Goal: Task Accomplishment & Management: Complete application form

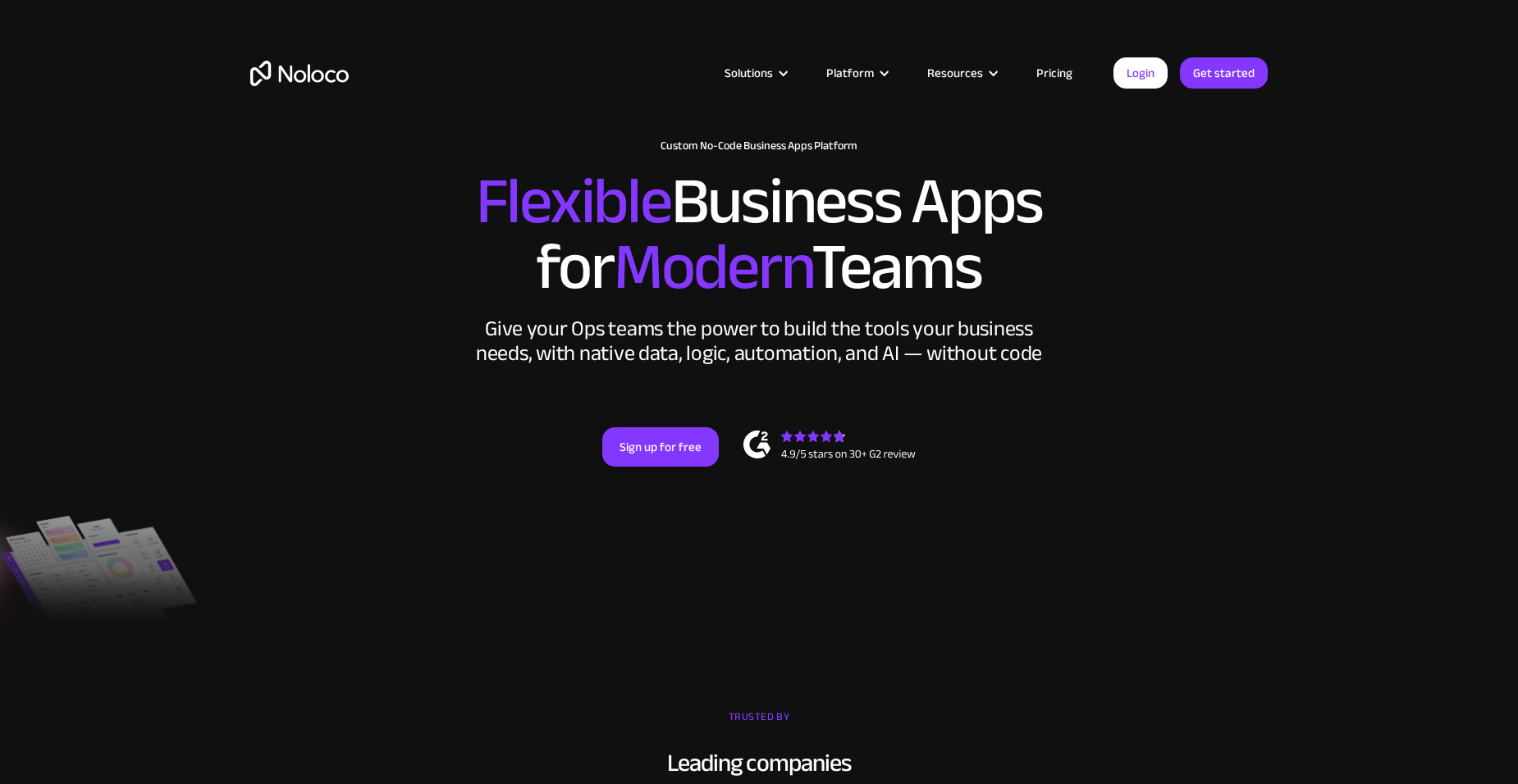
click at [1056, 71] on link "Pricing" at bounding box center [1055, 73] width 77 height 22
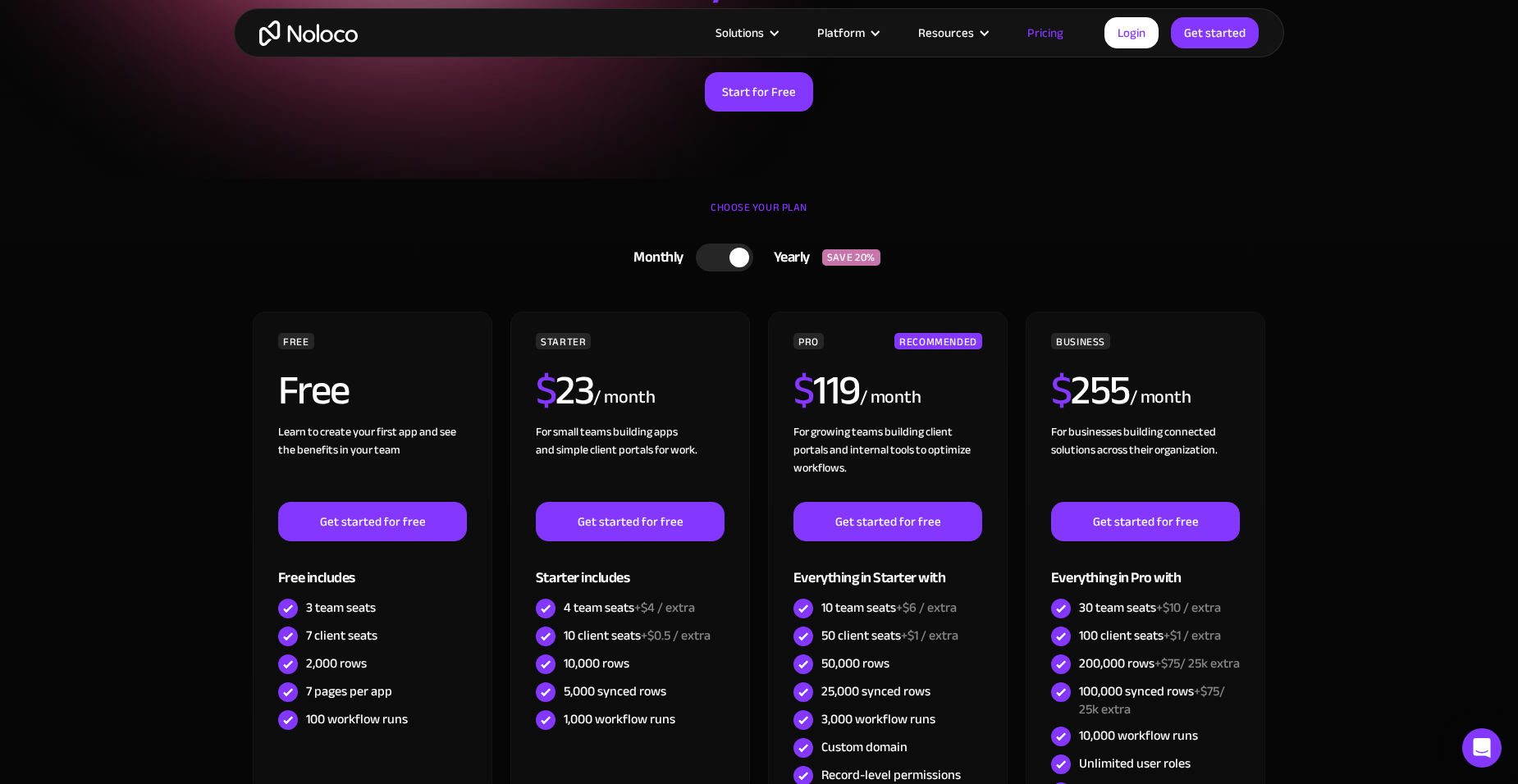
scroll to position [82, 0]
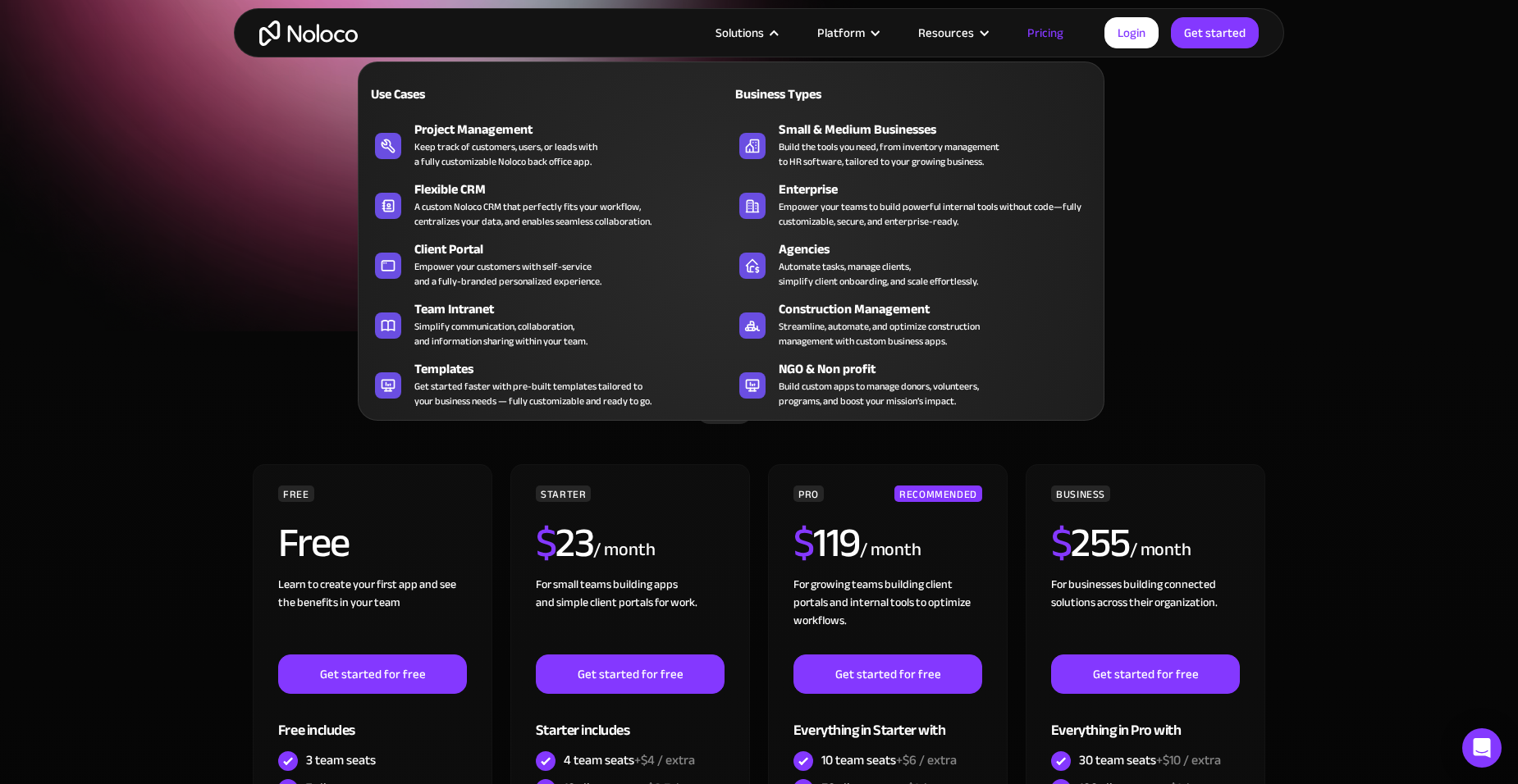
click at [834, 142] on div "Build the tools you need, from inventory management to HR software, tailored to…" at bounding box center [889, 154] width 221 height 29
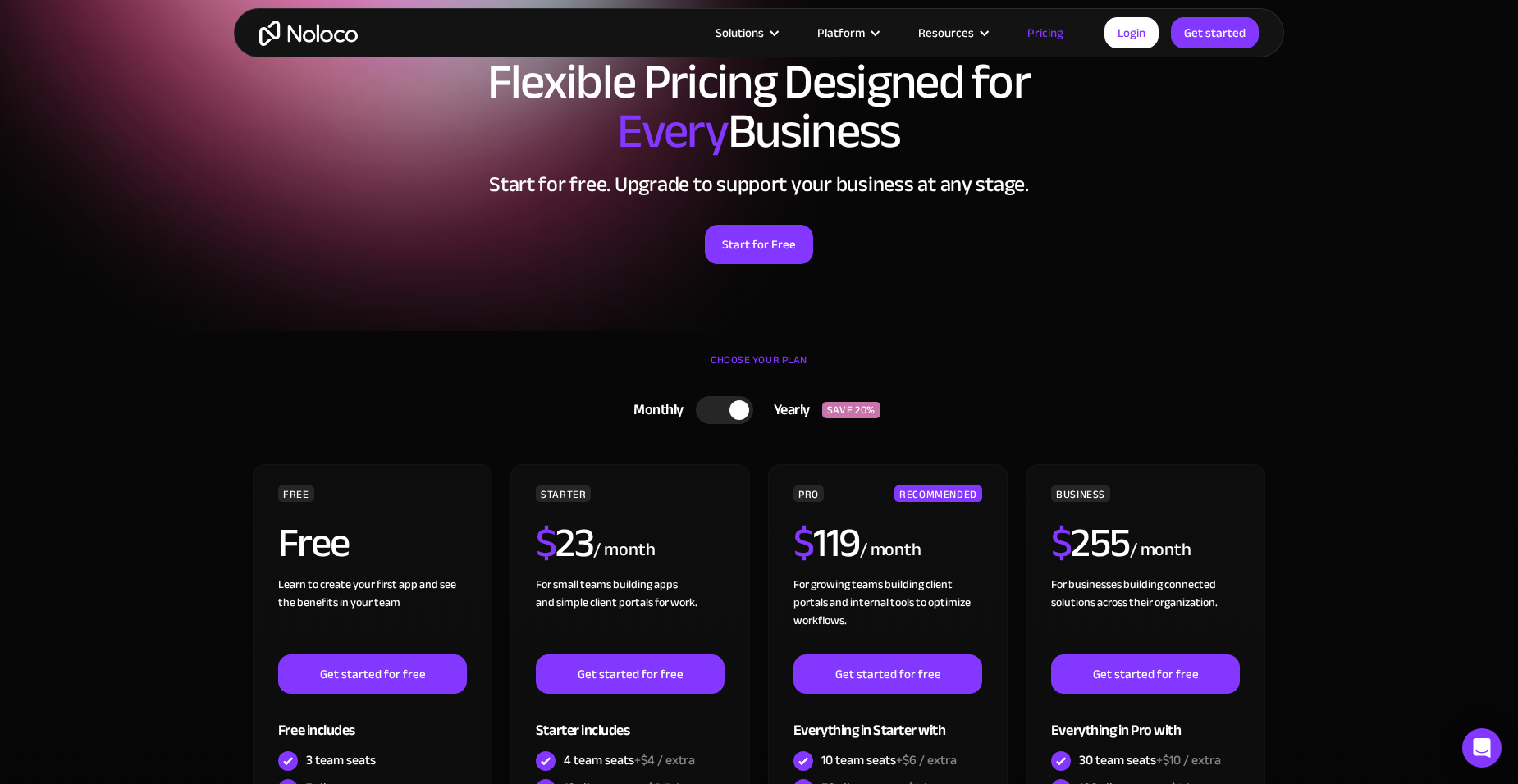
click at [1194, 34] on link "Get started" at bounding box center [1214, 32] width 88 height 31
